Goal: Transaction & Acquisition: Purchase product/service

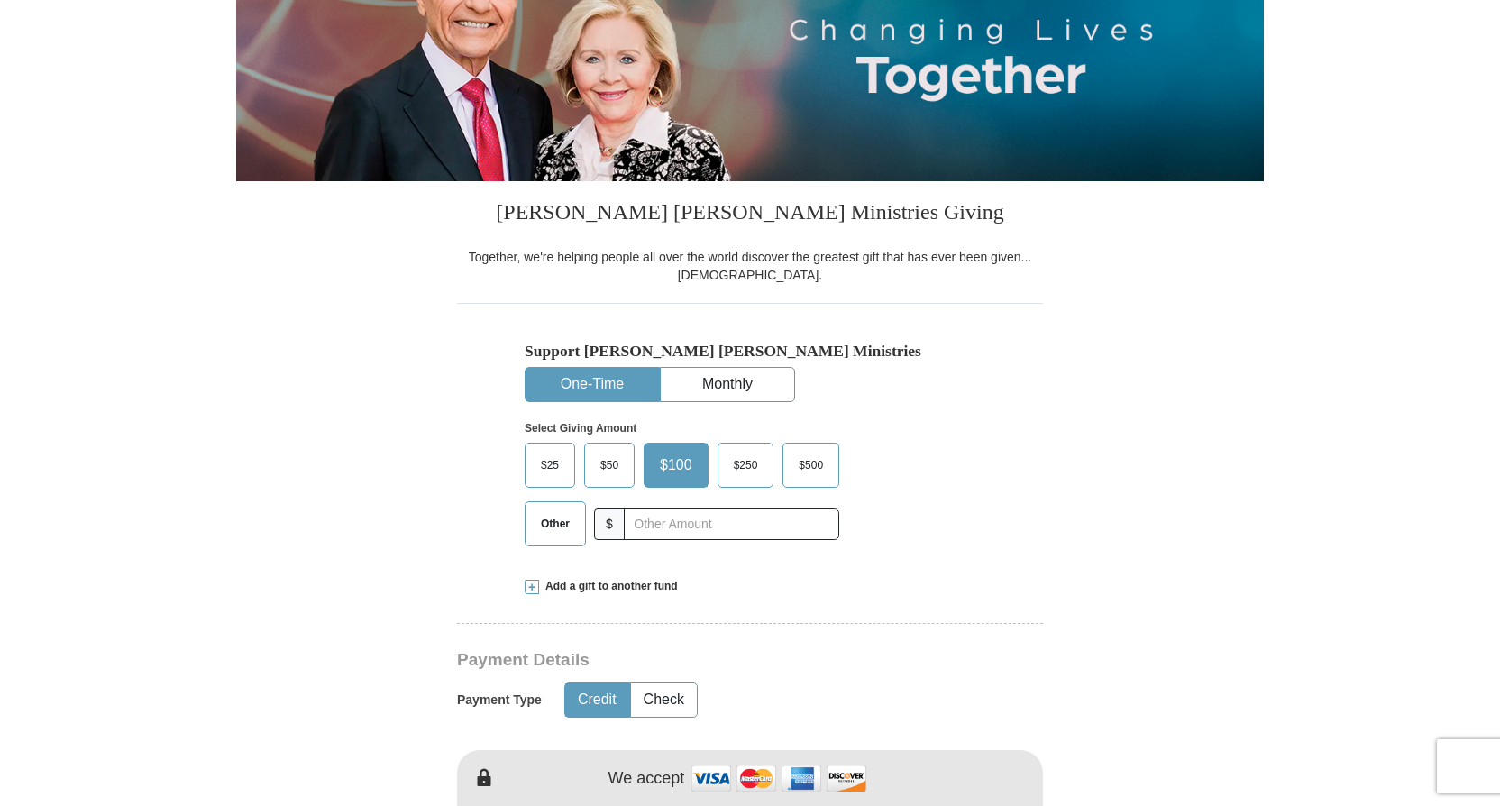
click at [553, 459] on span "$25" at bounding box center [550, 465] width 36 height 27
click at [0, 0] on input "$25" at bounding box center [0, 0] width 0 height 0
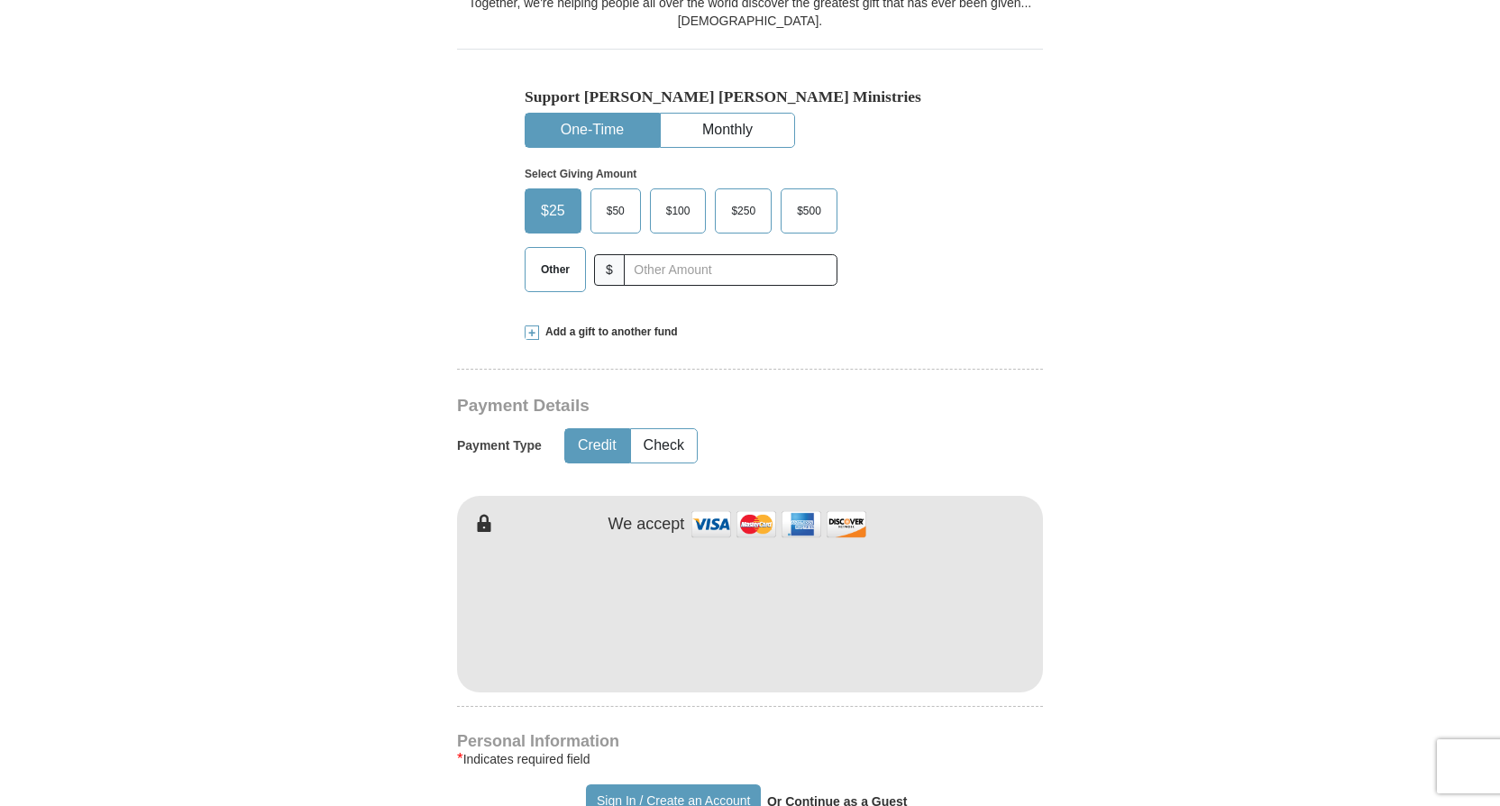
scroll to position [541, 0]
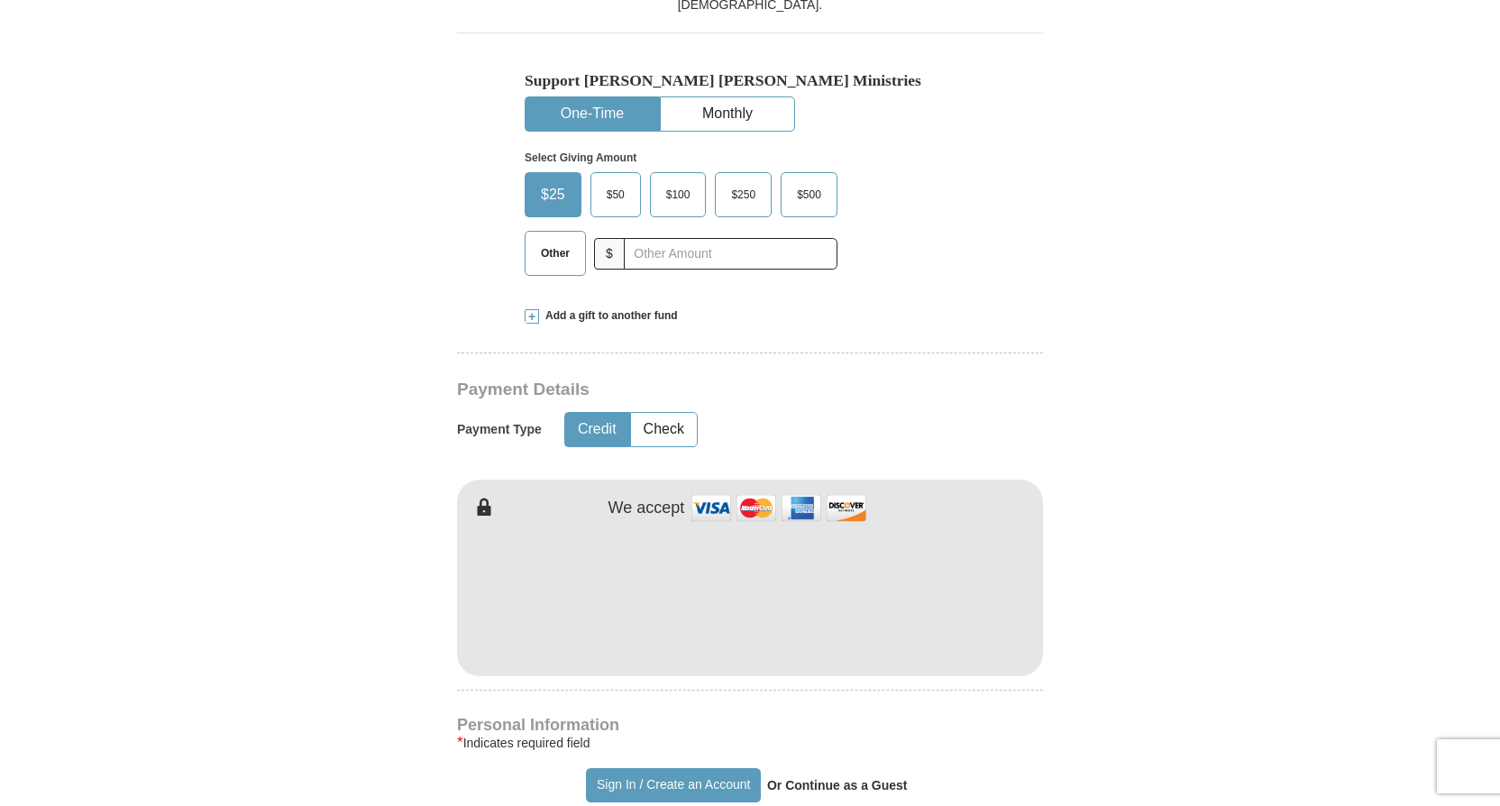
click at [596, 423] on button "Credit" at bounding box center [597, 429] width 64 height 33
click at [347, 448] on form "Already have an account? Sign in for faster giving. Don't have an account? Crea…" at bounding box center [749, 636] width 1027 height 2211
click at [362, 503] on form "Already have an account? Sign in for faster giving. Don't have an account? Crea…" at bounding box center [749, 636] width 1027 height 2211
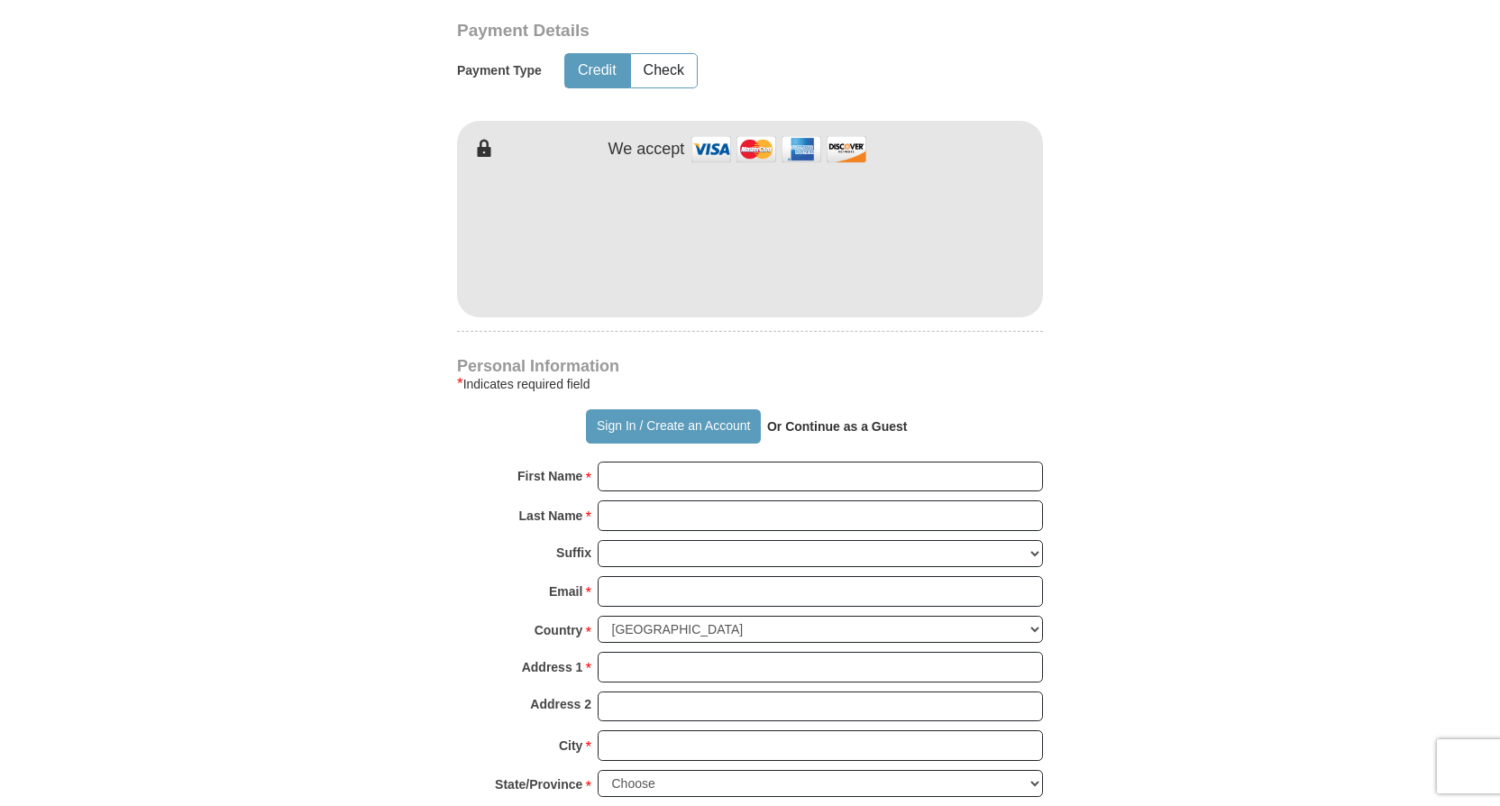
scroll to position [901, 0]
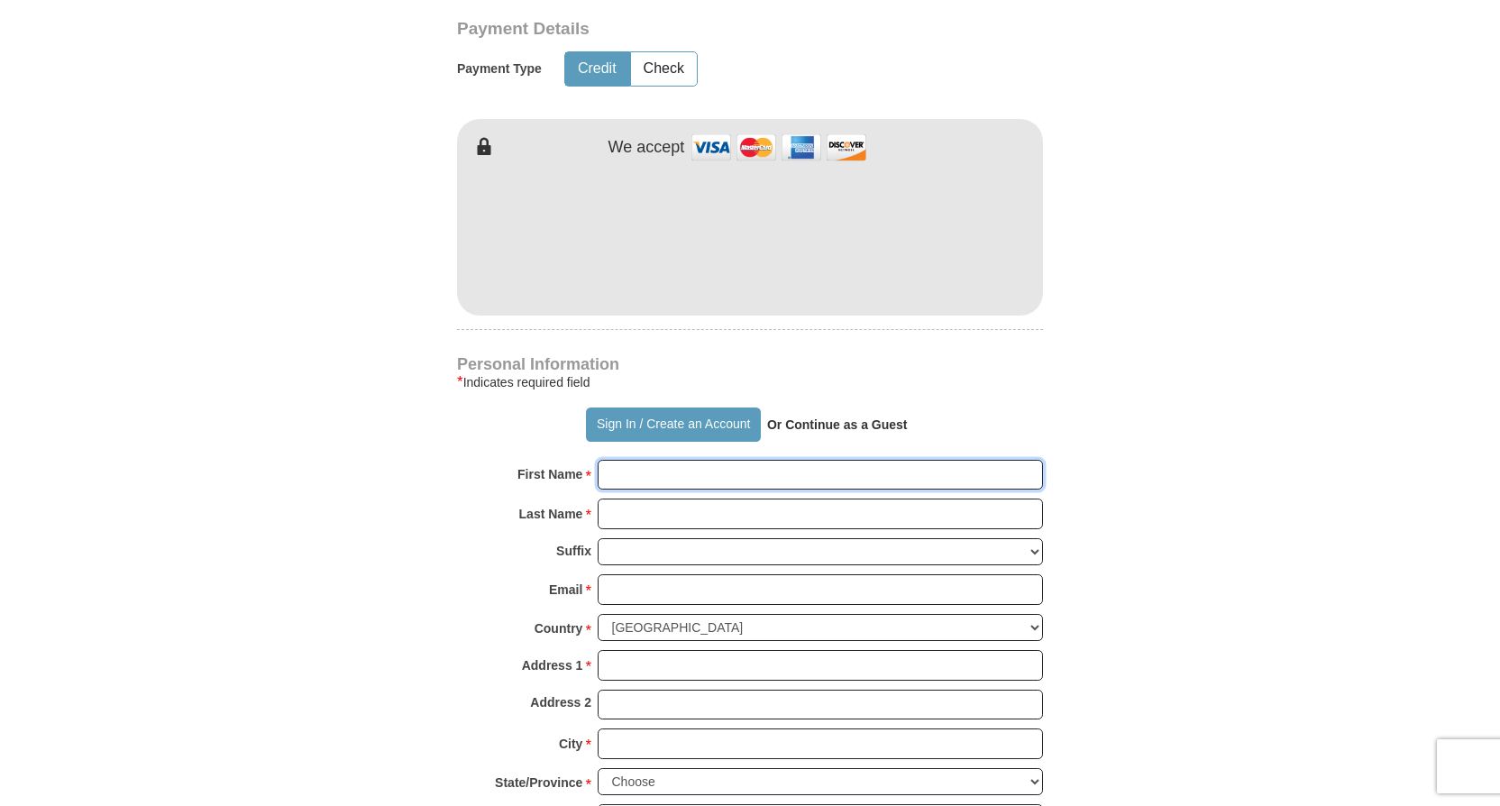
click at [661, 471] on input "First Name *" at bounding box center [820, 475] width 445 height 31
type input "[PERSON_NAME]"
type input "25"
type input "[PERSON_NAME]"
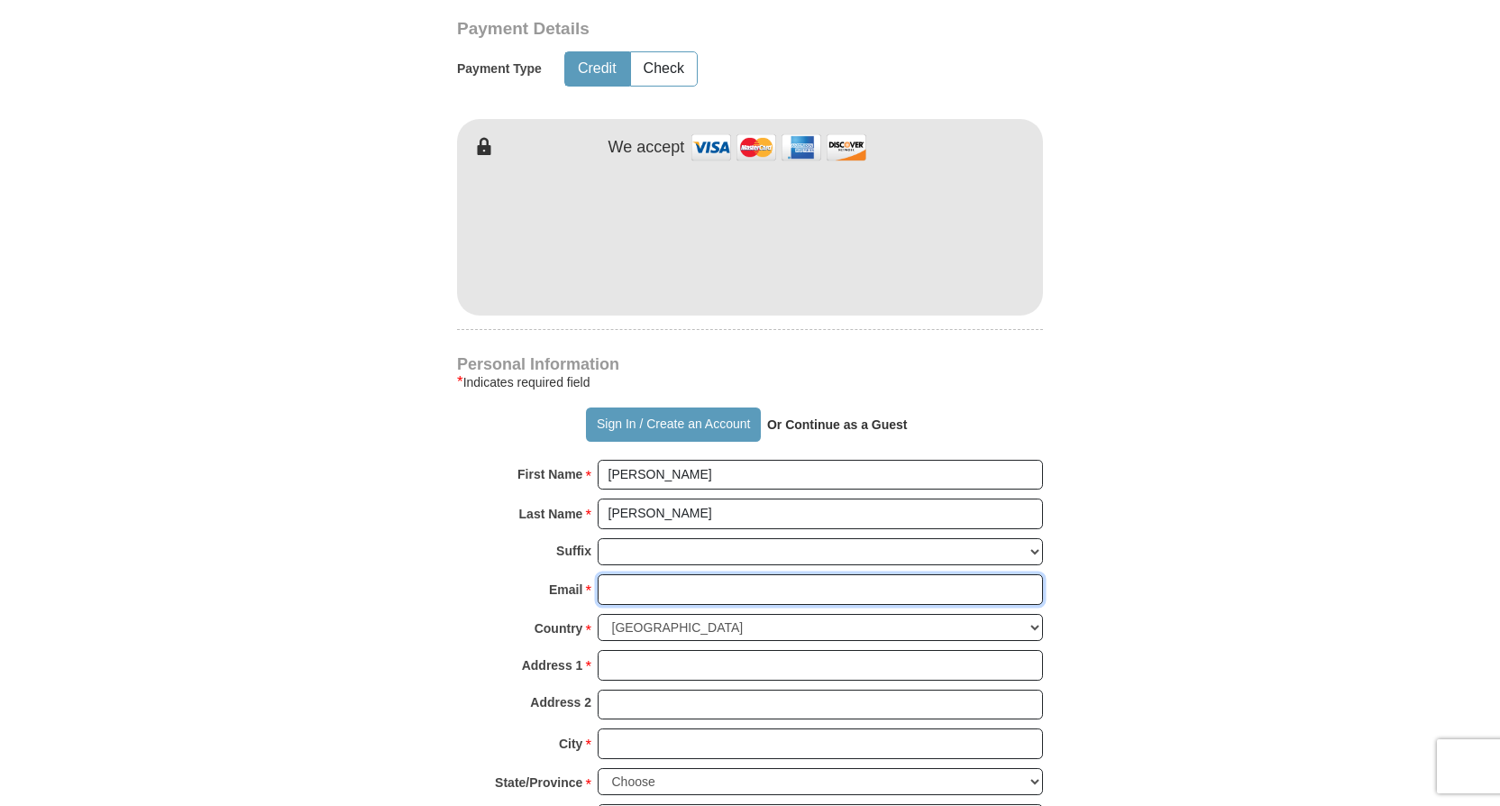
type input "[EMAIL_ADDRESS][DOMAIN_NAME]"
type input "[STREET_ADDRESS]"
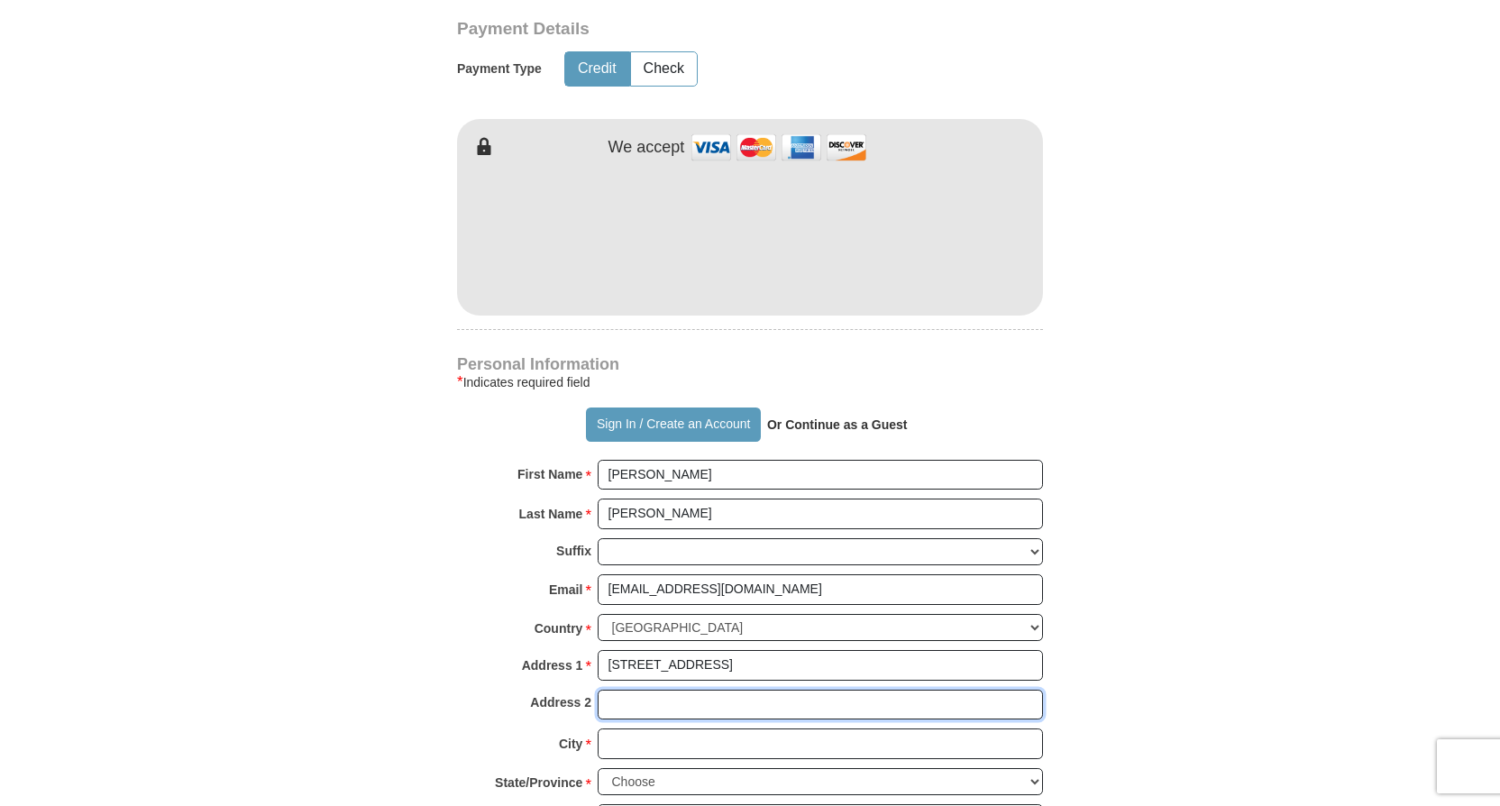
type input "[STREET_ADDRESS]"
type input "[GEOGRAPHIC_DATA]"
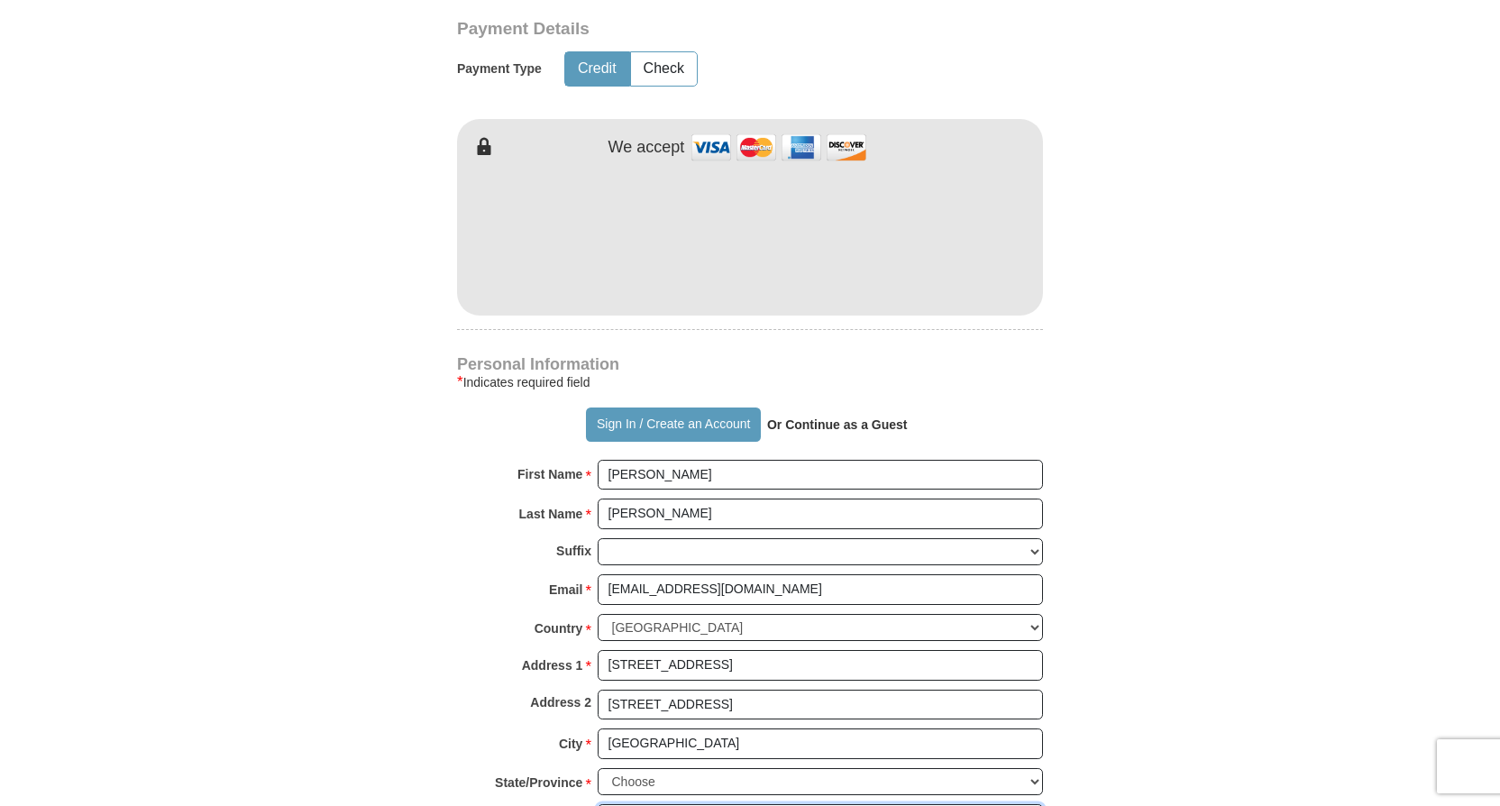
type input "92107"
type input "16197872937"
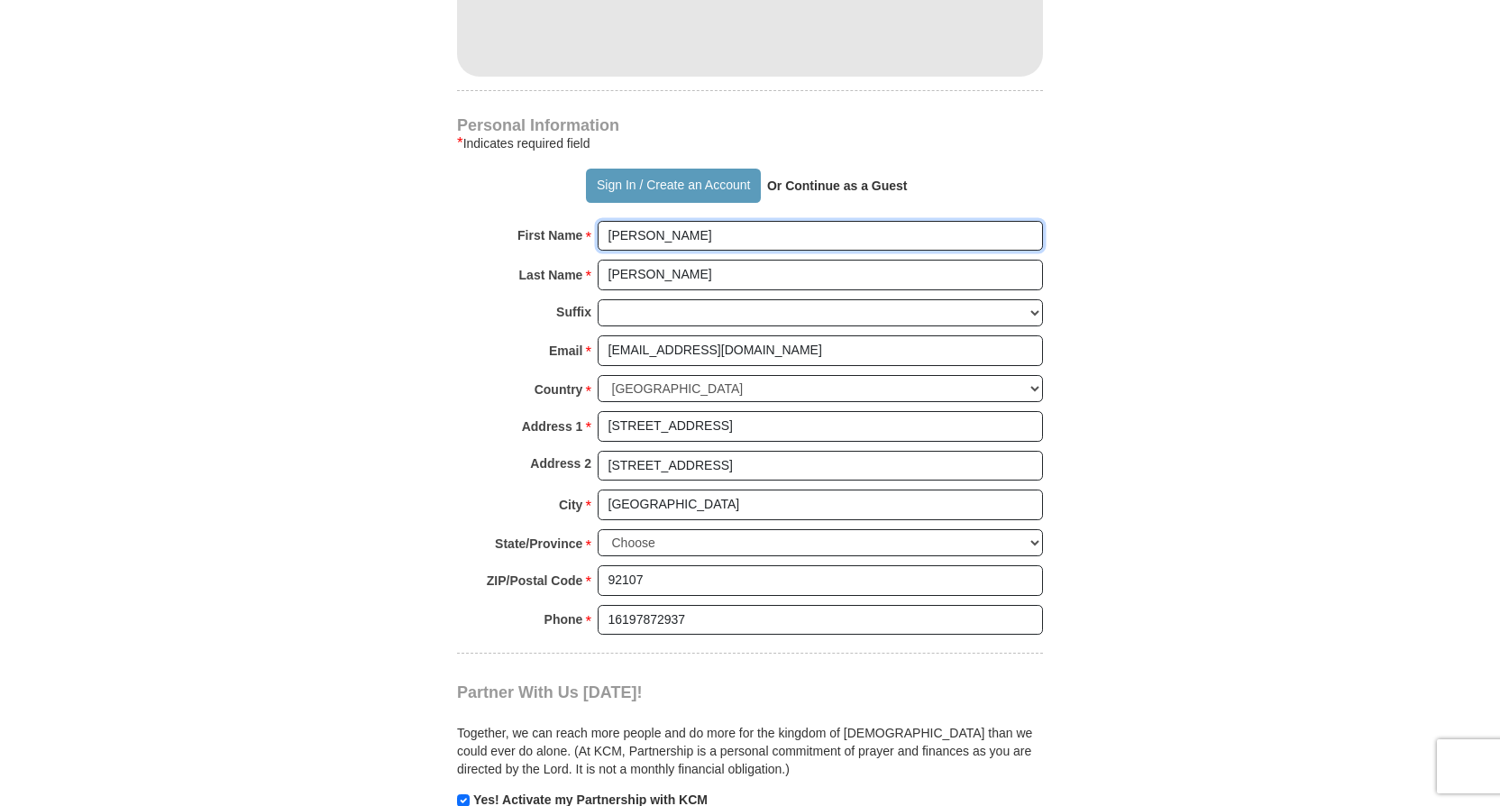
scroll to position [1172, 0]
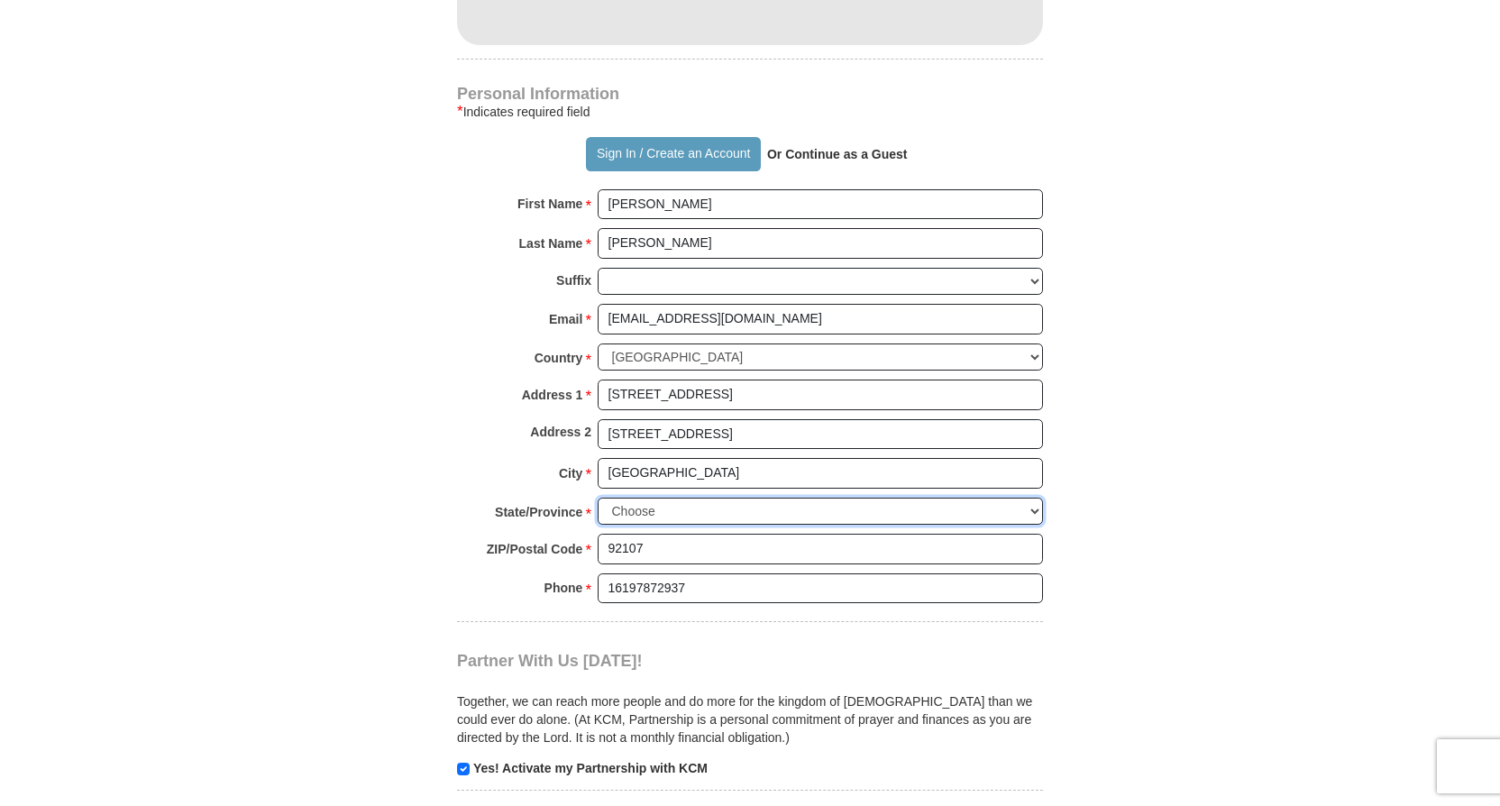
click at [1036, 510] on select "Choose [US_STATE] [US_STATE] [US_STATE] [US_STATE] [US_STATE] Armed Forces Amer…" at bounding box center [820, 512] width 445 height 28
select select "CA"
click at [598, 498] on select "Choose [US_STATE] [US_STATE] [US_STATE] [US_STATE] [US_STATE] Armed Forces Amer…" at bounding box center [820, 512] width 445 height 28
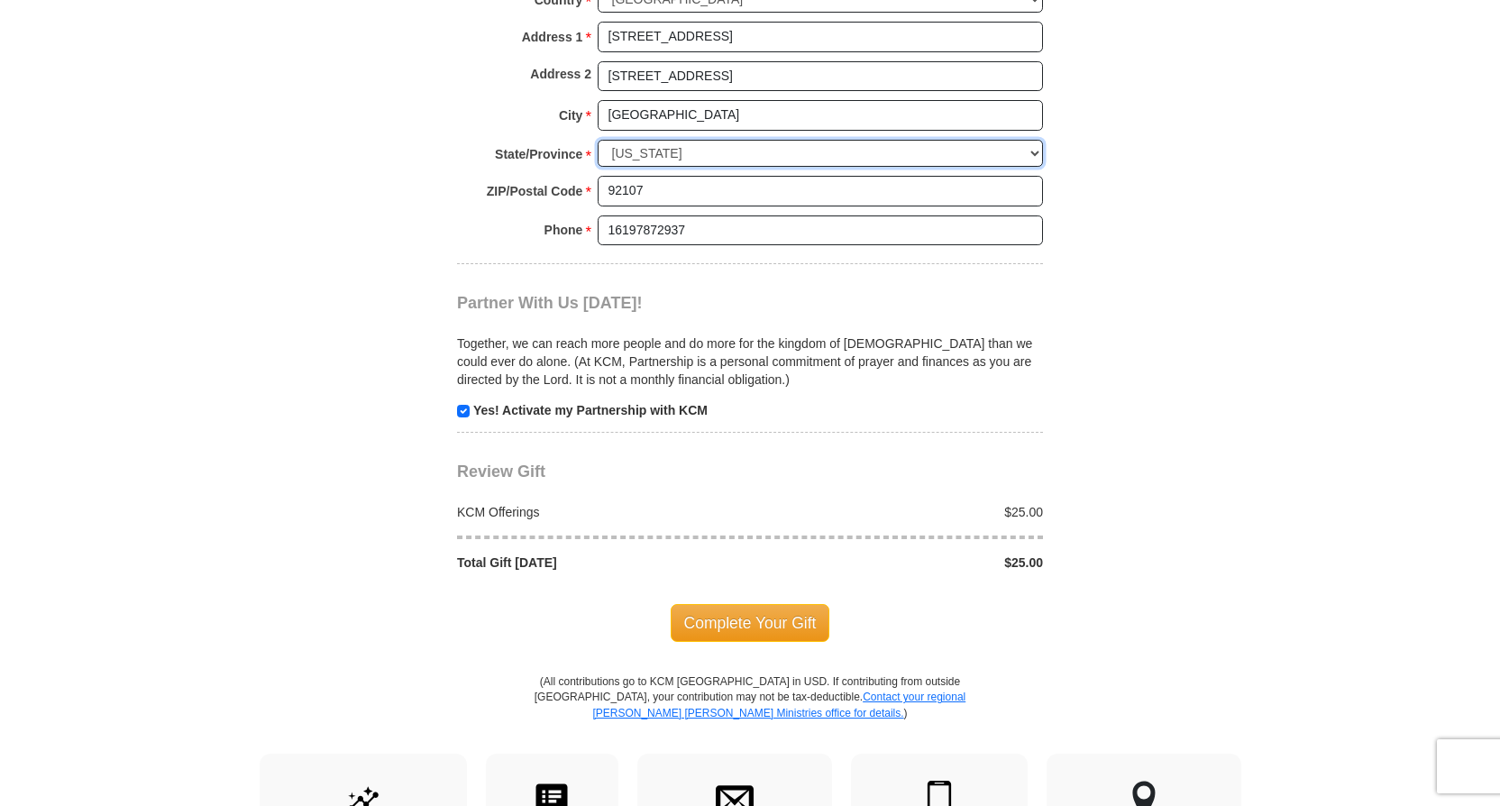
scroll to position [1532, 0]
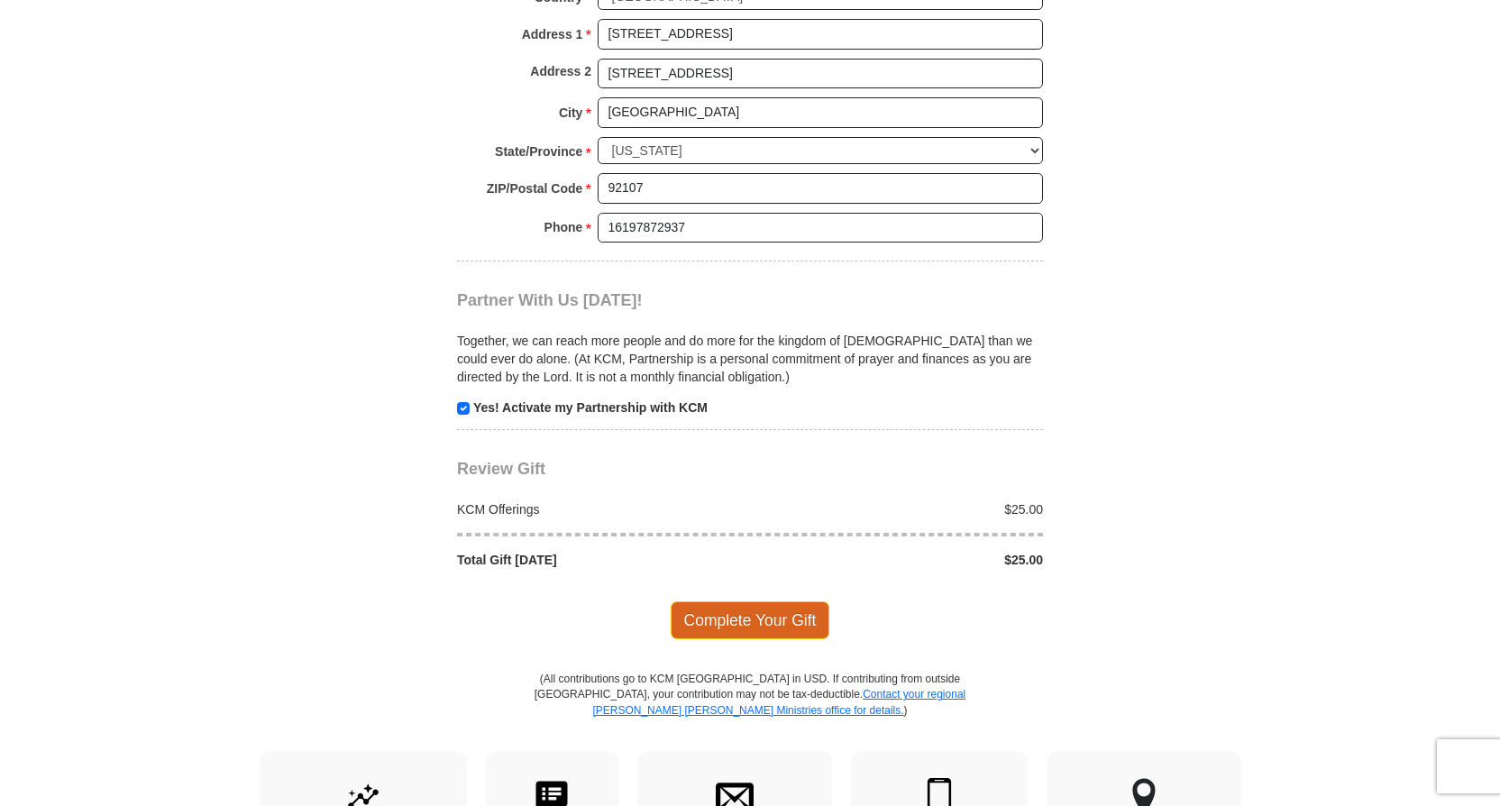
click at [753, 613] on span "Complete Your Gift" at bounding box center [751, 620] width 160 height 38
